Goal: Task Accomplishment & Management: Manage account settings

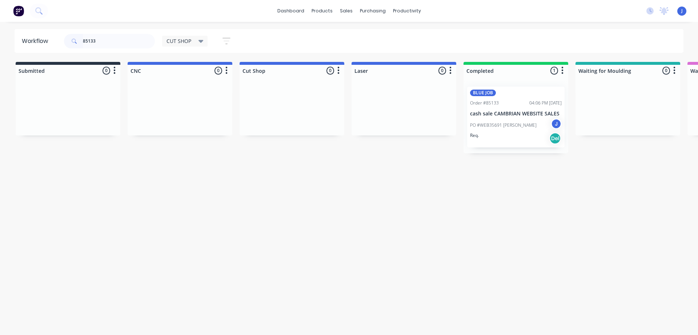
click at [71, 43] on div "85133" at bounding box center [109, 41] width 91 height 15
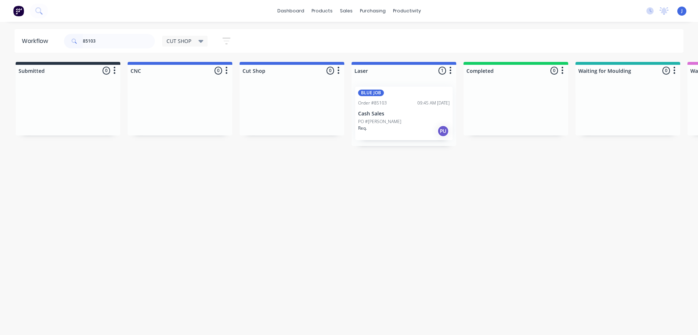
click at [386, 132] on div "Req. PU" at bounding box center [404, 131] width 92 height 12
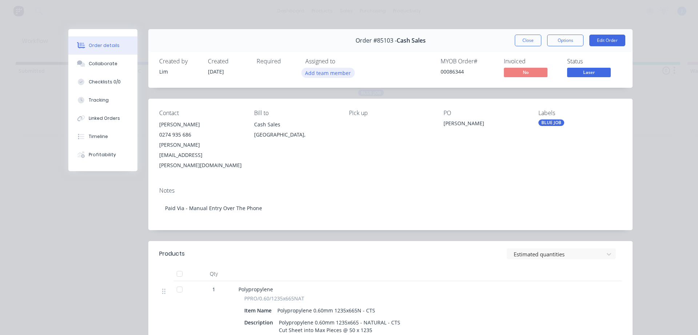
click at [322, 74] on button "Add team member" at bounding box center [328, 73] width 53 height 10
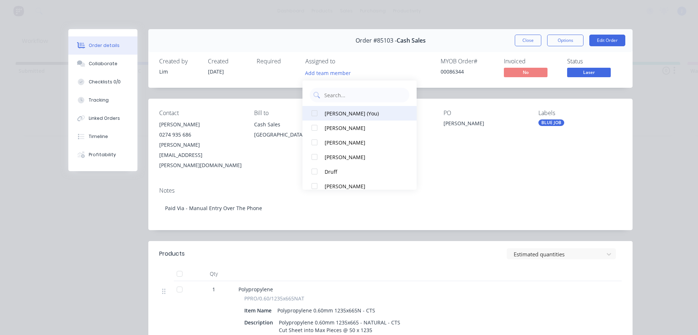
click at [347, 115] on div "[PERSON_NAME] (You)" at bounding box center [363, 113] width 77 height 8
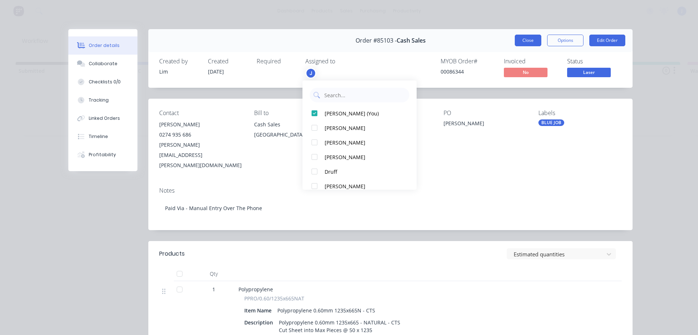
click at [515, 45] on button "Close" at bounding box center [528, 41] width 27 height 12
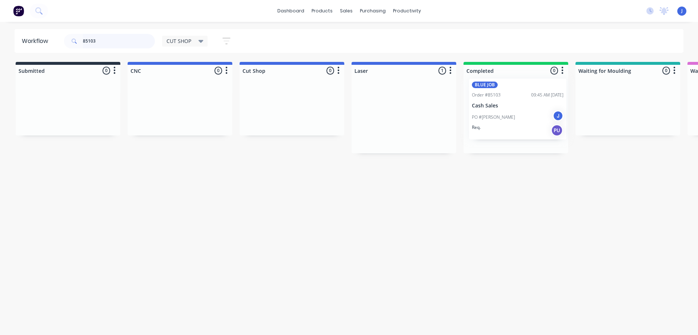
drag, startPoint x: 395, startPoint y: 130, endPoint x: 513, endPoint y: 123, distance: 118.4
drag, startPoint x: 110, startPoint y: 33, endPoint x: 49, endPoint y: 43, distance: 62.2
click at [49, 43] on header "Workflow 85103 CUT SHOP Save new view None edit CUT SHOP (Default) edit DISPATC…" at bounding box center [350, 41] width 670 height 24
click at [388, 124] on p "PO #Metropolitan Air (ref 10 Montel)" at bounding box center [394, 121] width 72 height 7
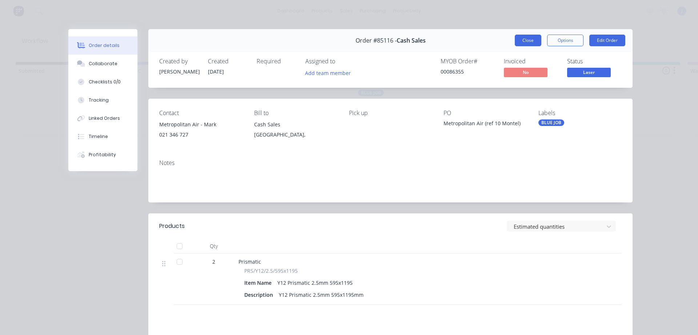
click at [518, 44] on button "Close" at bounding box center [528, 41] width 27 height 12
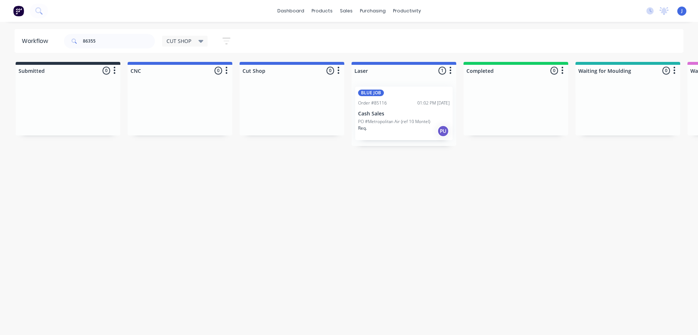
click at [404, 129] on div "Req. PU" at bounding box center [404, 131] width 92 height 12
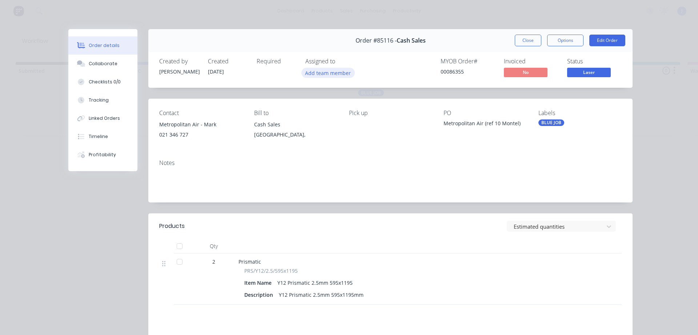
click at [345, 73] on button "Add team member" at bounding box center [328, 73] width 53 height 10
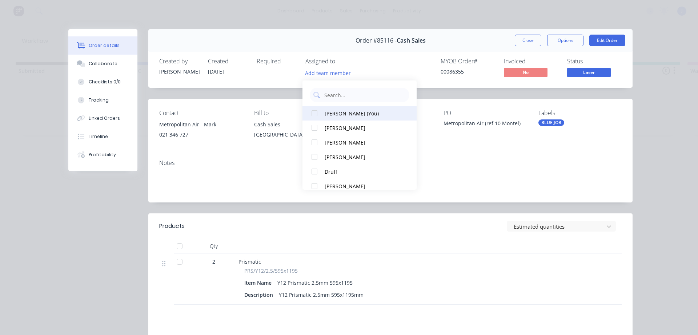
drag, startPoint x: 355, startPoint y: 115, endPoint x: 365, endPoint y: 108, distance: 12.3
click at [355, 115] on div "[PERSON_NAME] (You)" at bounding box center [363, 113] width 77 height 8
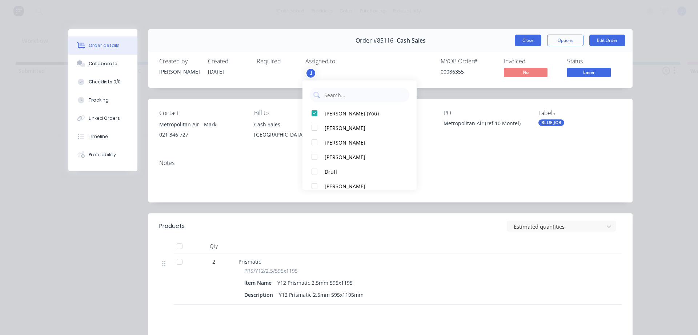
click at [527, 41] on button "Close" at bounding box center [528, 41] width 27 height 12
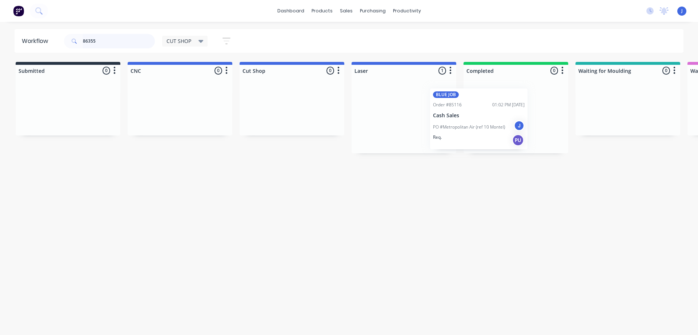
drag, startPoint x: 456, startPoint y: 114, endPoint x: 499, endPoint y: 107, distance: 43.4
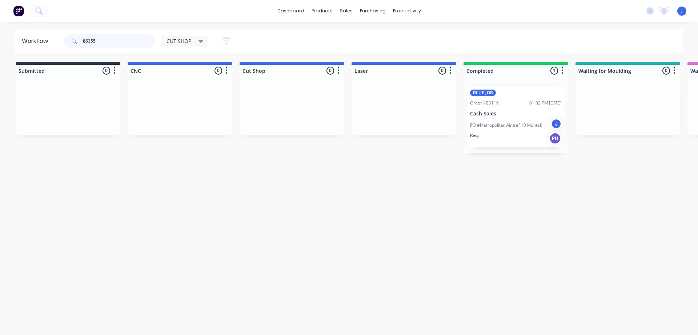
drag, startPoint x: 115, startPoint y: 37, endPoint x: 11, endPoint y: 40, distance: 103.7
click at [11, 40] on div "Workflow 86355 CUT SHOP Save new view None edit CUT SHOP (Default) edit DISPATC…" at bounding box center [349, 41] width 698 height 24
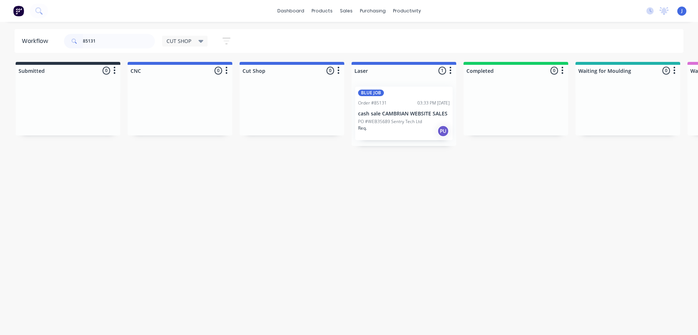
click at [445, 122] on div "PO #WEB35689 Sentry Tech Ltd" at bounding box center [404, 121] width 92 height 7
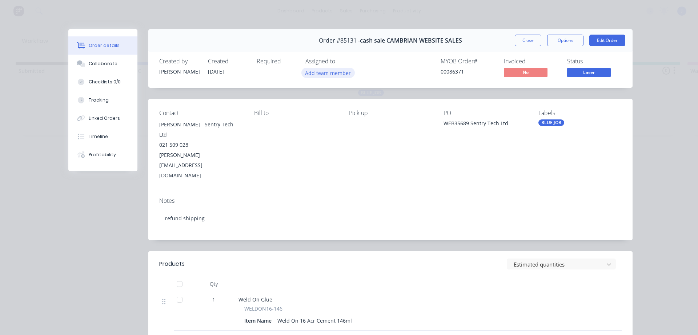
click at [308, 74] on button "Add team member" at bounding box center [328, 73] width 53 height 10
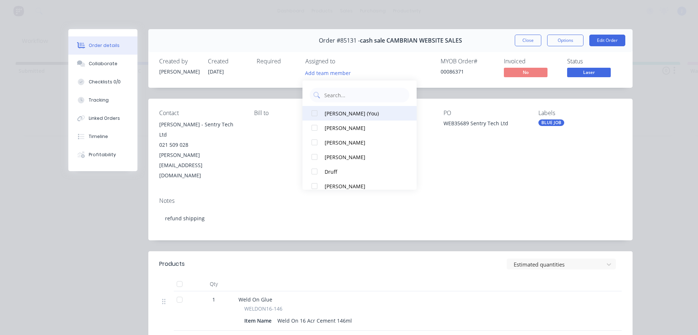
click at [340, 117] on div "[PERSON_NAME] (You)" at bounding box center [363, 113] width 77 height 8
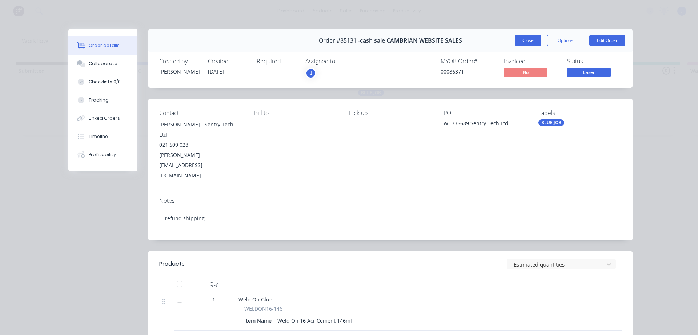
click at [526, 37] on button "Close" at bounding box center [528, 41] width 27 height 12
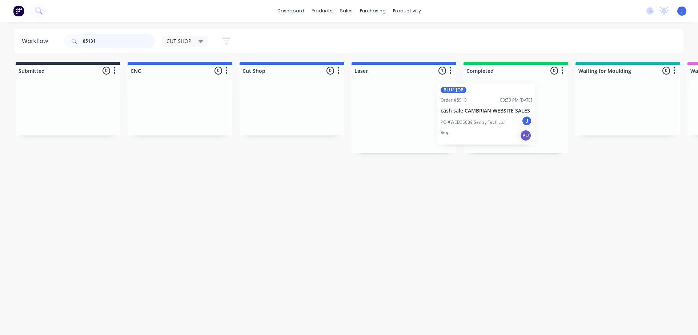
drag, startPoint x: 418, startPoint y: 117, endPoint x: 492, endPoint y: 110, distance: 74.5
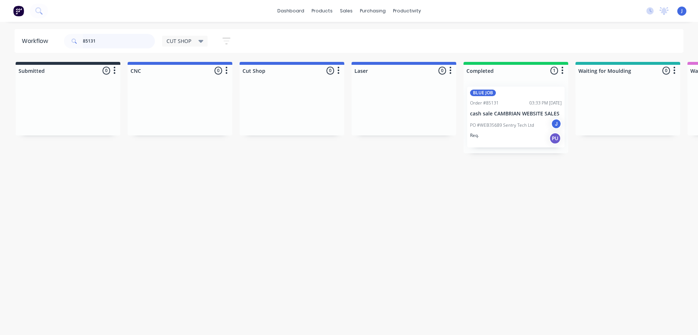
drag, startPoint x: 143, startPoint y: 36, endPoint x: 36, endPoint y: 37, distance: 107.7
click at [36, 37] on header "Workflow 85131 CUT SHOP Save new view None edit CUT SHOP (Default) edit DISPATC…" at bounding box center [350, 41] width 670 height 24
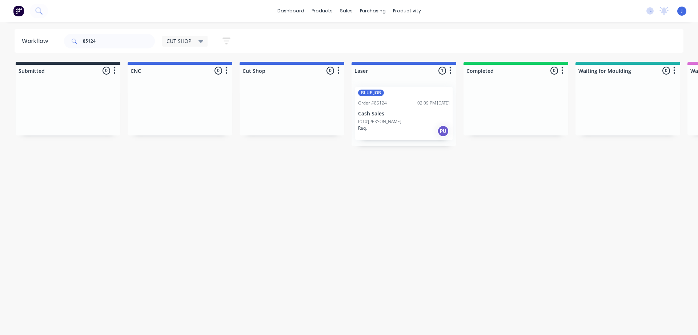
click at [401, 117] on div "BLUE JOB Order #85124 02:09 PM [DATE] Cash Sales PO #[PERSON_NAME]. PU" at bounding box center [403, 113] width 97 height 53
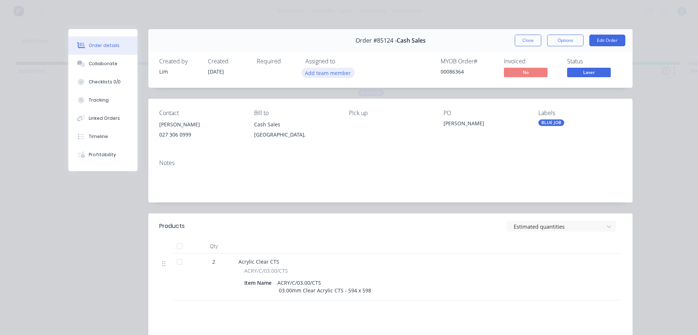
click at [309, 73] on button "Add team member" at bounding box center [328, 73] width 53 height 10
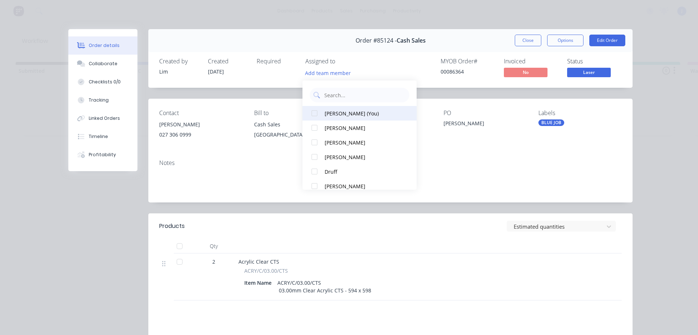
drag, startPoint x: 332, startPoint y: 111, endPoint x: 339, endPoint y: 109, distance: 7.6
click at [332, 111] on div "[PERSON_NAME] (You)" at bounding box center [363, 113] width 77 height 8
drag, startPoint x: 519, startPoint y: 40, endPoint x: 427, endPoint y: 55, distance: 93.2
click at [515, 41] on button "Close" at bounding box center [528, 41] width 27 height 12
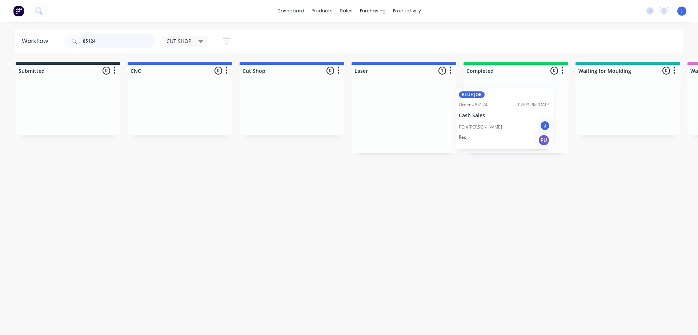
drag, startPoint x: 426, startPoint y: 108, endPoint x: 493, endPoint y: 100, distance: 67.0
drag, startPoint x: 140, startPoint y: 41, endPoint x: 35, endPoint y: 50, distance: 104.7
click at [30, 50] on header "Workflow 85124 CUT SHOP Save new view None edit CUT SHOP (Default) edit DISPATC…" at bounding box center [350, 41] width 670 height 24
type input "85107"
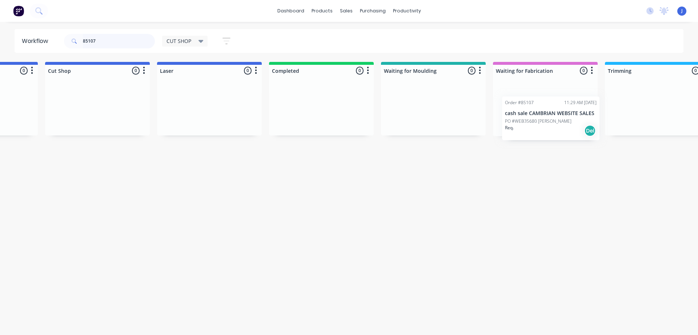
scroll to position [0, 198]
drag, startPoint x: 165, startPoint y: 125, endPoint x: 553, endPoint y: 123, distance: 388.4
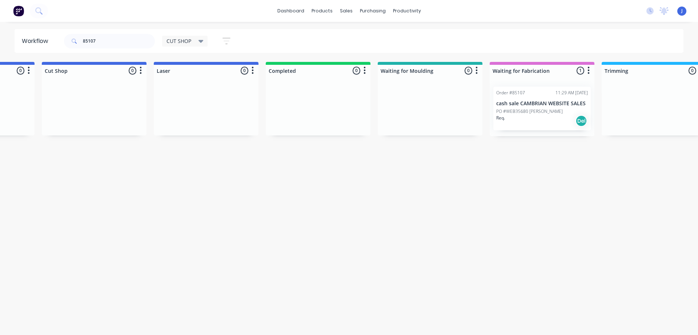
click at [542, 116] on div "Req. Del" at bounding box center [542, 121] width 92 height 12
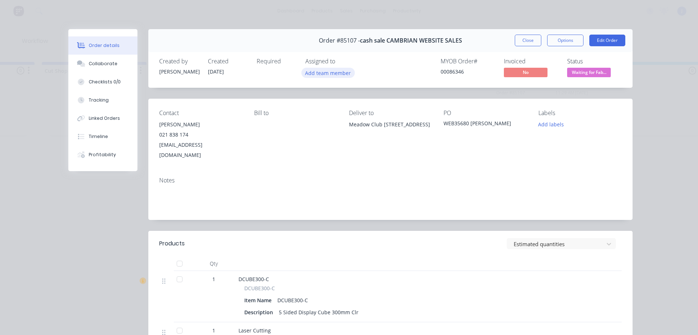
click at [308, 73] on button "Add team member" at bounding box center [328, 73] width 53 height 10
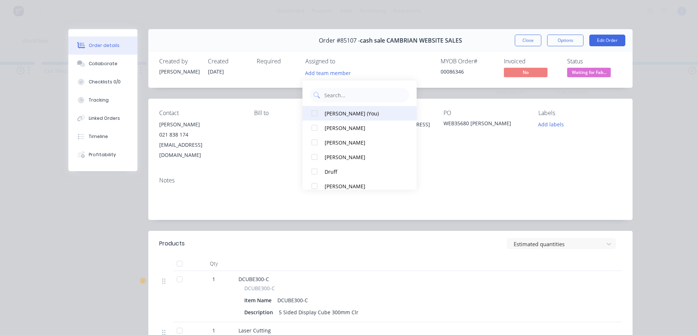
click at [335, 115] on div "[PERSON_NAME] (You)" at bounding box center [363, 113] width 77 height 8
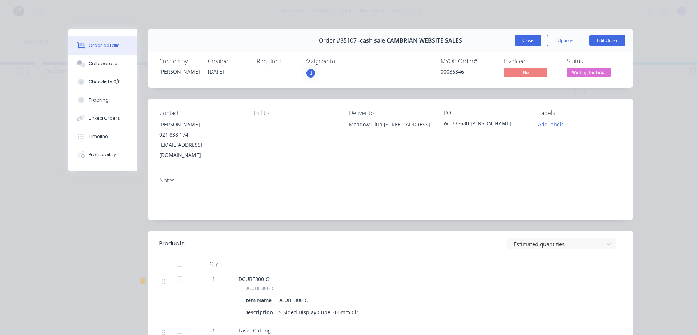
click at [526, 40] on button "Close" at bounding box center [528, 41] width 27 height 12
